Goal: Navigation & Orientation: Find specific page/section

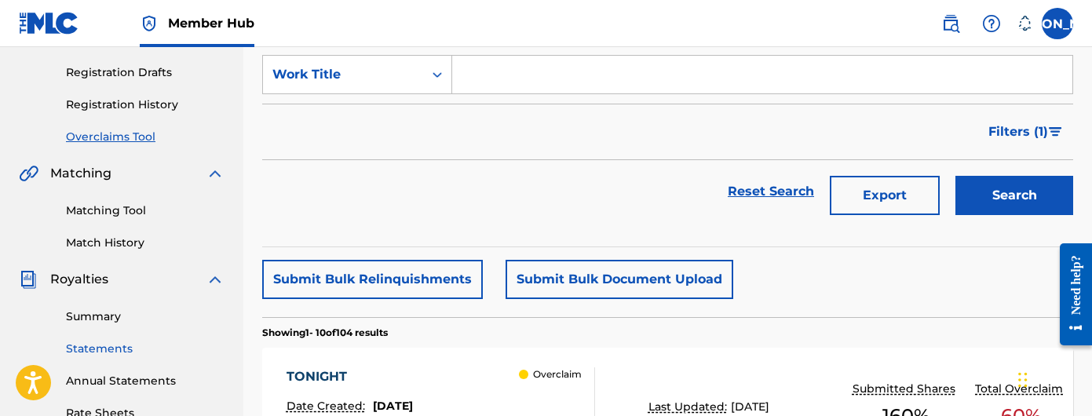
scroll to position [257, 0]
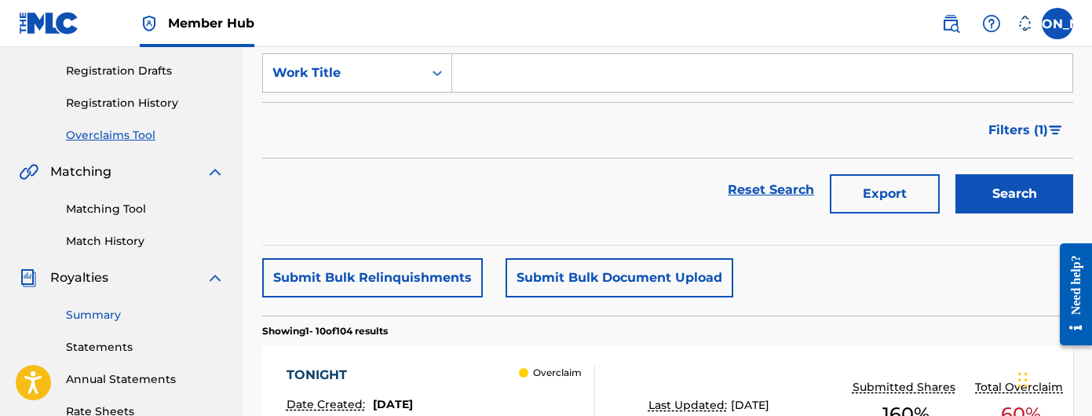
click at [86, 317] on link "Summary" at bounding box center [145, 315] width 159 height 16
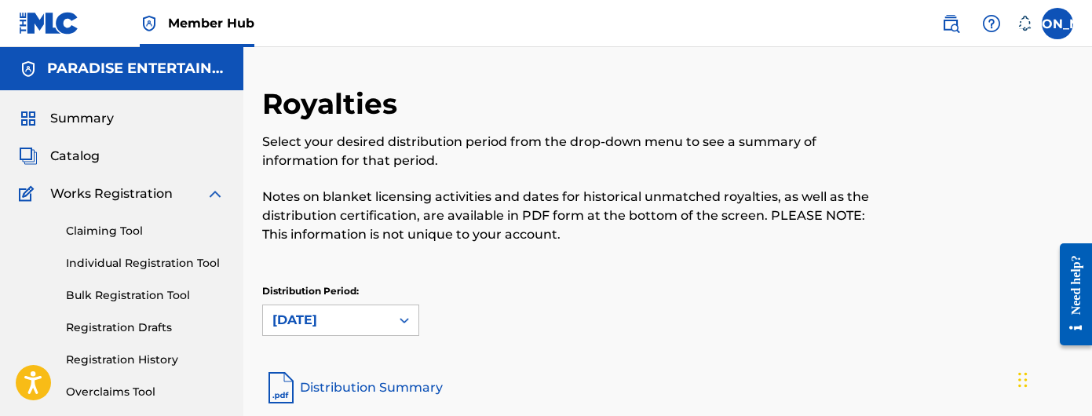
scroll to position [19, 0]
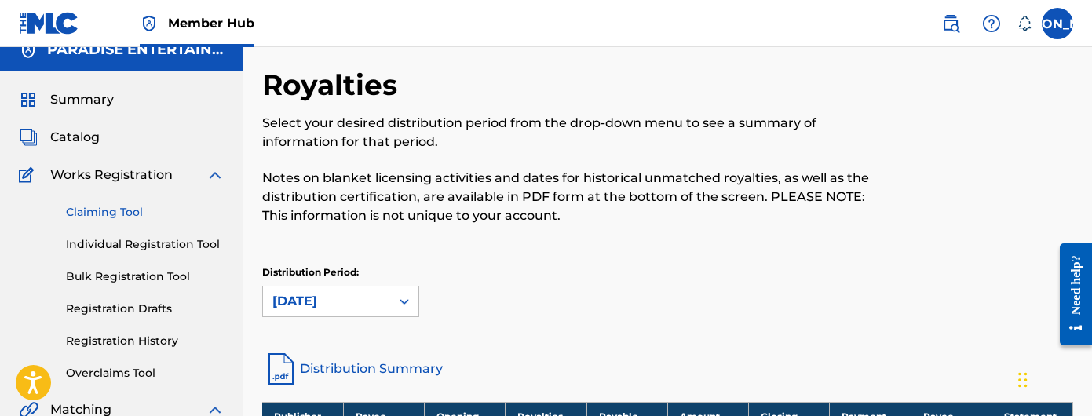
click at [109, 204] on link "Claiming Tool" at bounding box center [145, 212] width 159 height 16
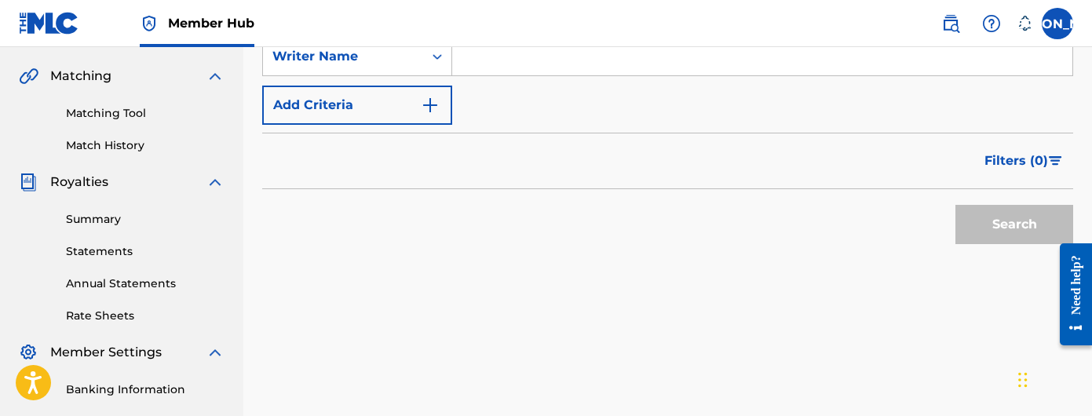
scroll to position [369, 0]
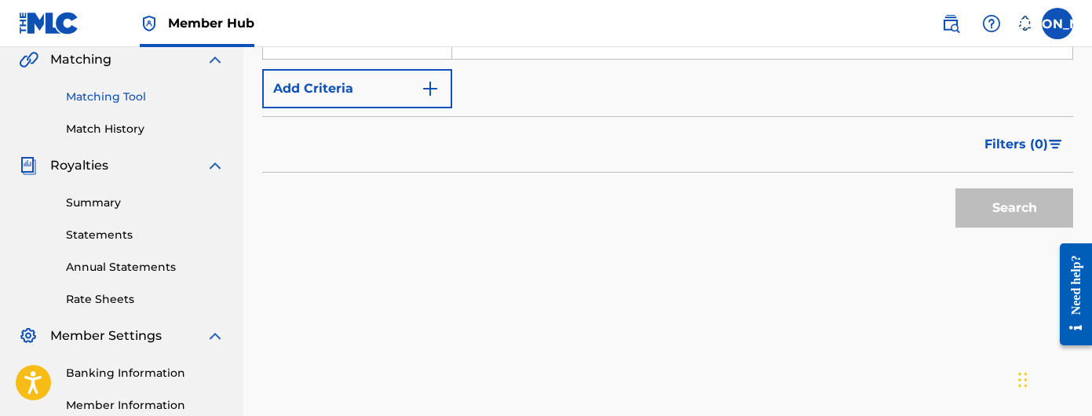
click at [97, 101] on link "Matching Tool" at bounding box center [145, 97] width 159 height 16
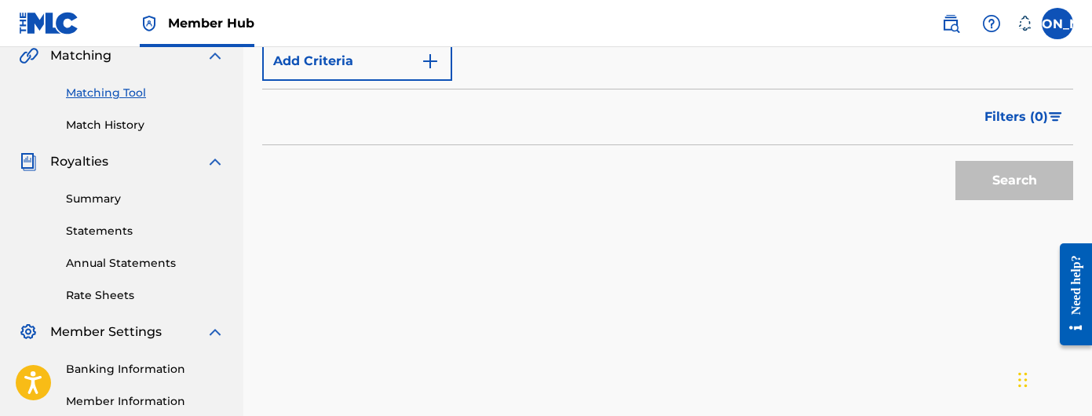
scroll to position [404, 0]
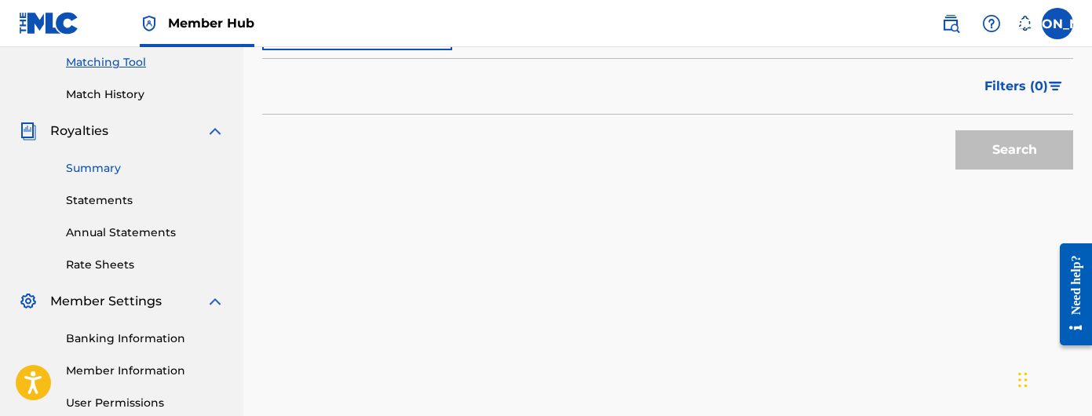
click at [119, 172] on link "Summary" at bounding box center [145, 168] width 159 height 16
